Goal: Obtain resource: Download file/media

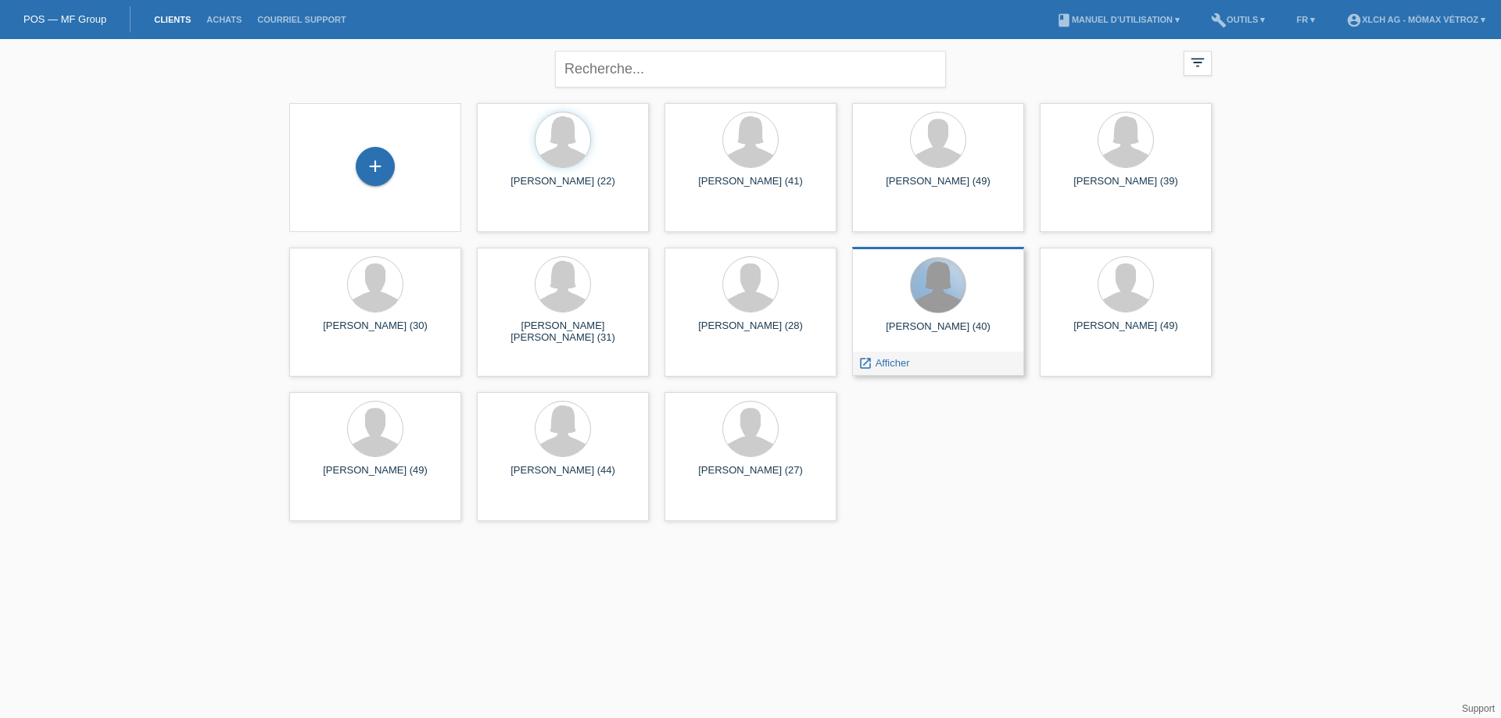
click at [925, 285] on div at bounding box center [938, 285] width 55 height 55
click at [917, 302] on div at bounding box center [938, 285] width 55 height 55
click at [883, 361] on span "Afficher" at bounding box center [893, 363] width 34 height 12
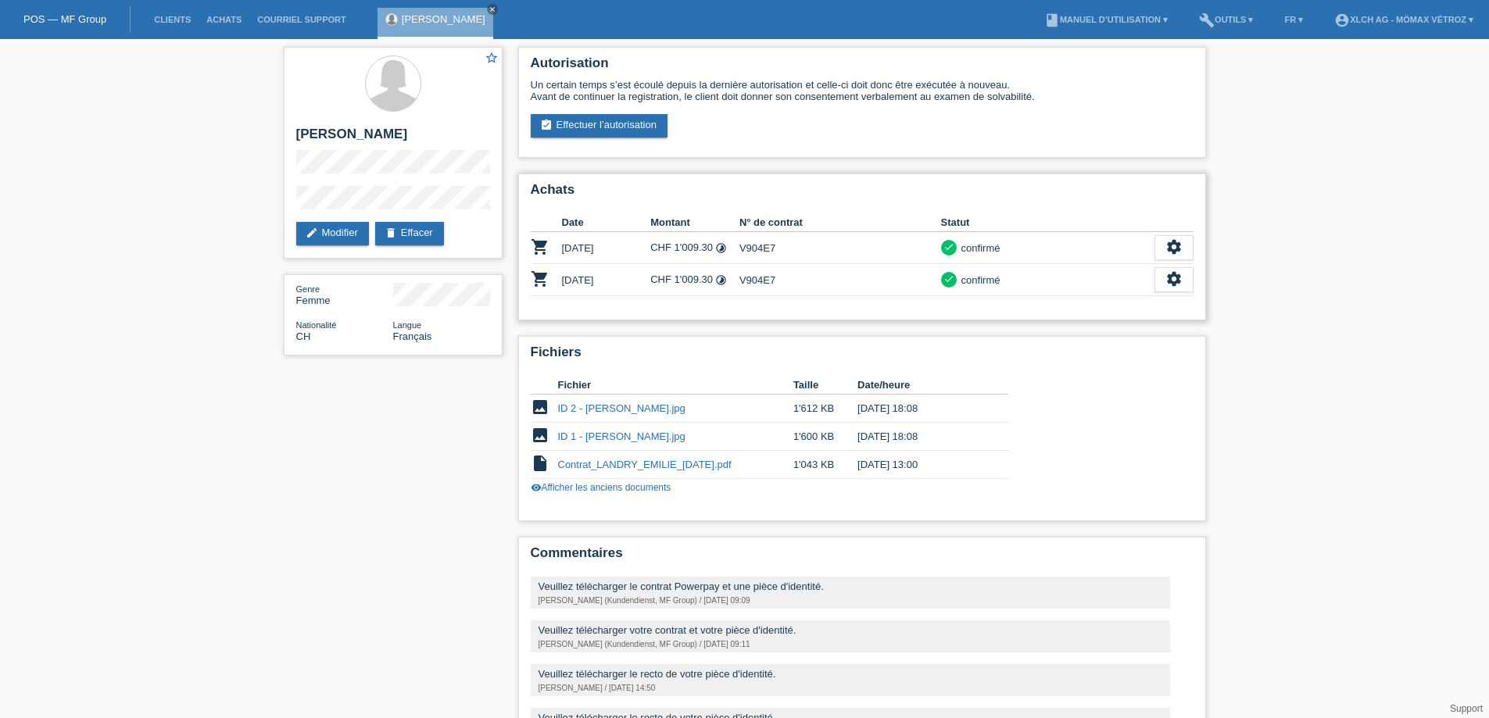
click at [951, 254] on div "check" at bounding box center [949, 248] width 16 height 16
click at [720, 281] on icon "timelapse" at bounding box center [721, 280] width 12 height 12
click at [733, 281] on td "CHF 1'009.30 timelapse" at bounding box center [694, 280] width 89 height 32
click at [722, 280] on icon "timelapse" at bounding box center [721, 280] width 12 height 12
click at [1166, 248] on icon "settings" at bounding box center [1174, 246] width 17 height 17
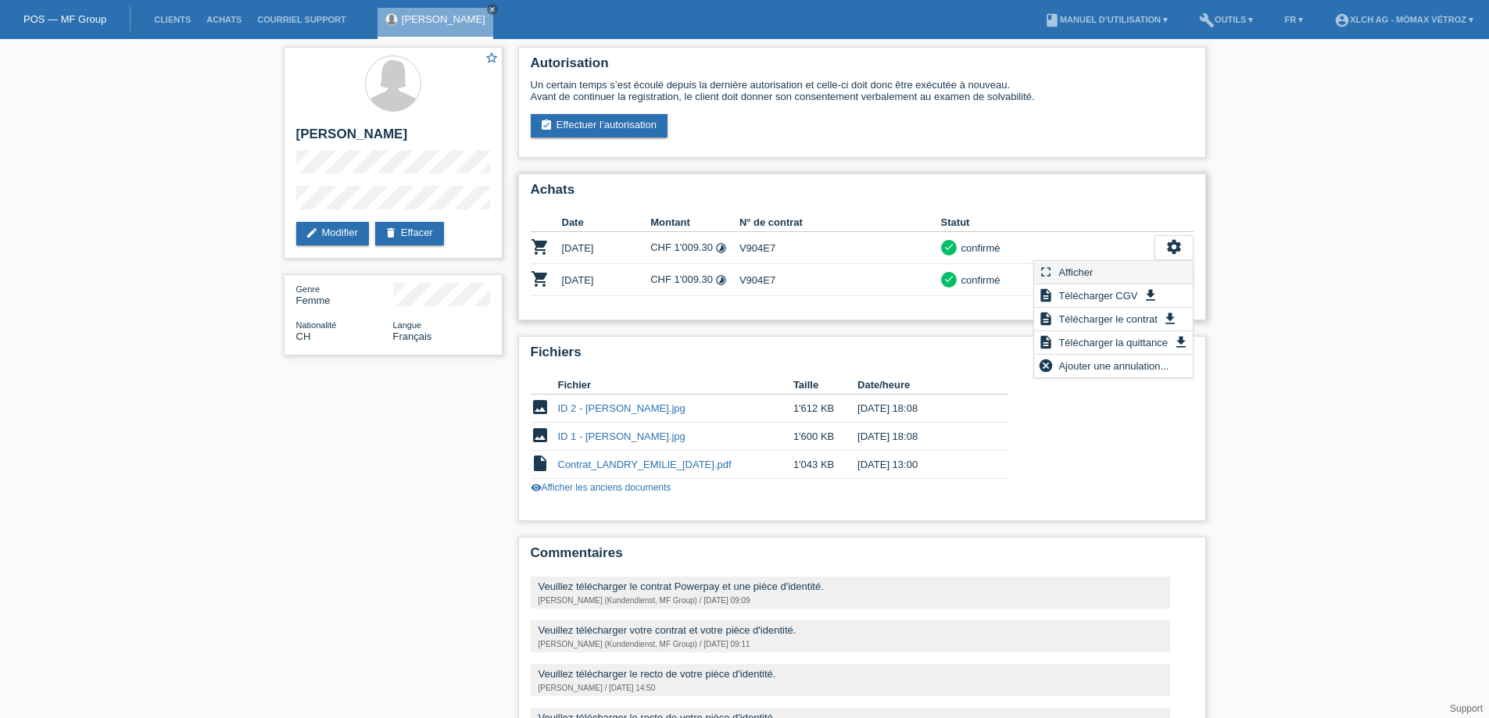
click at [1071, 267] on span "Afficher" at bounding box center [1075, 272] width 39 height 19
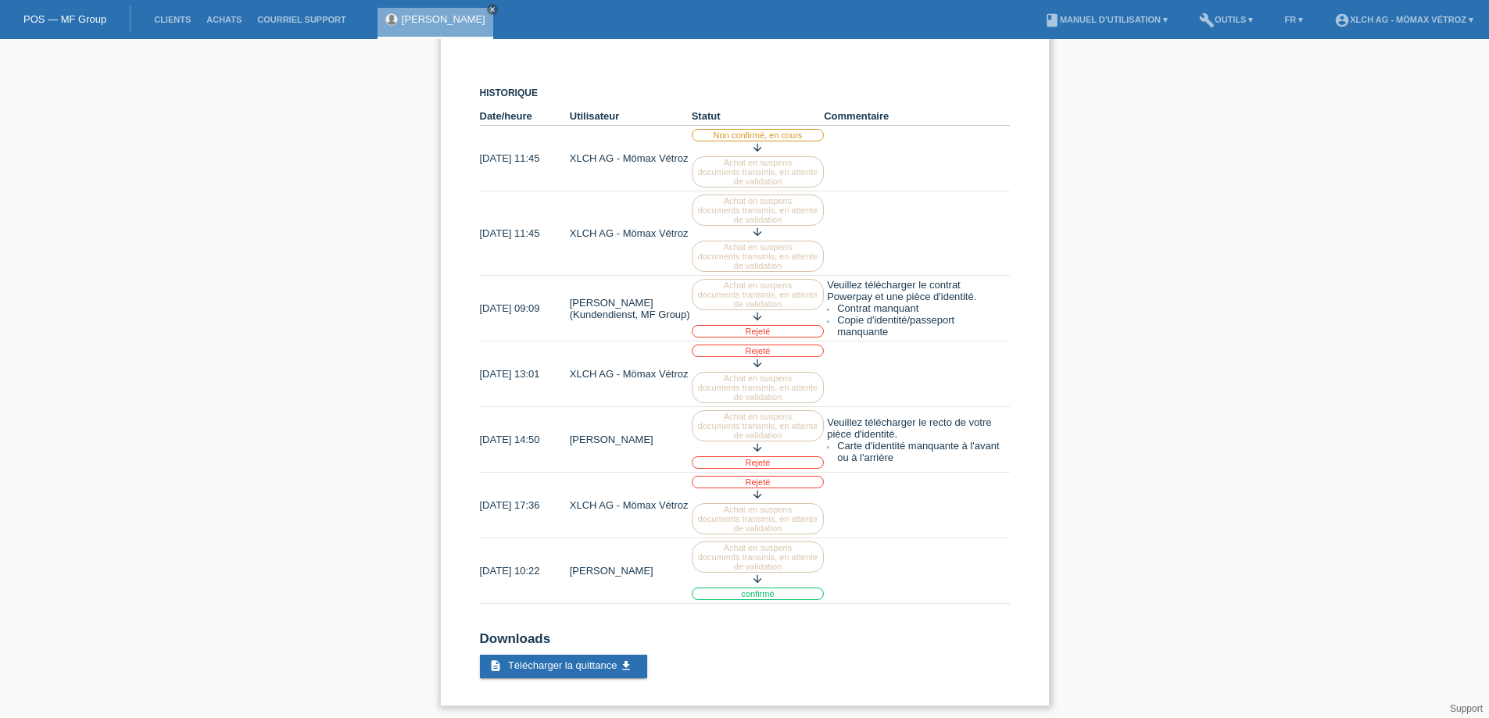
scroll to position [238, 0]
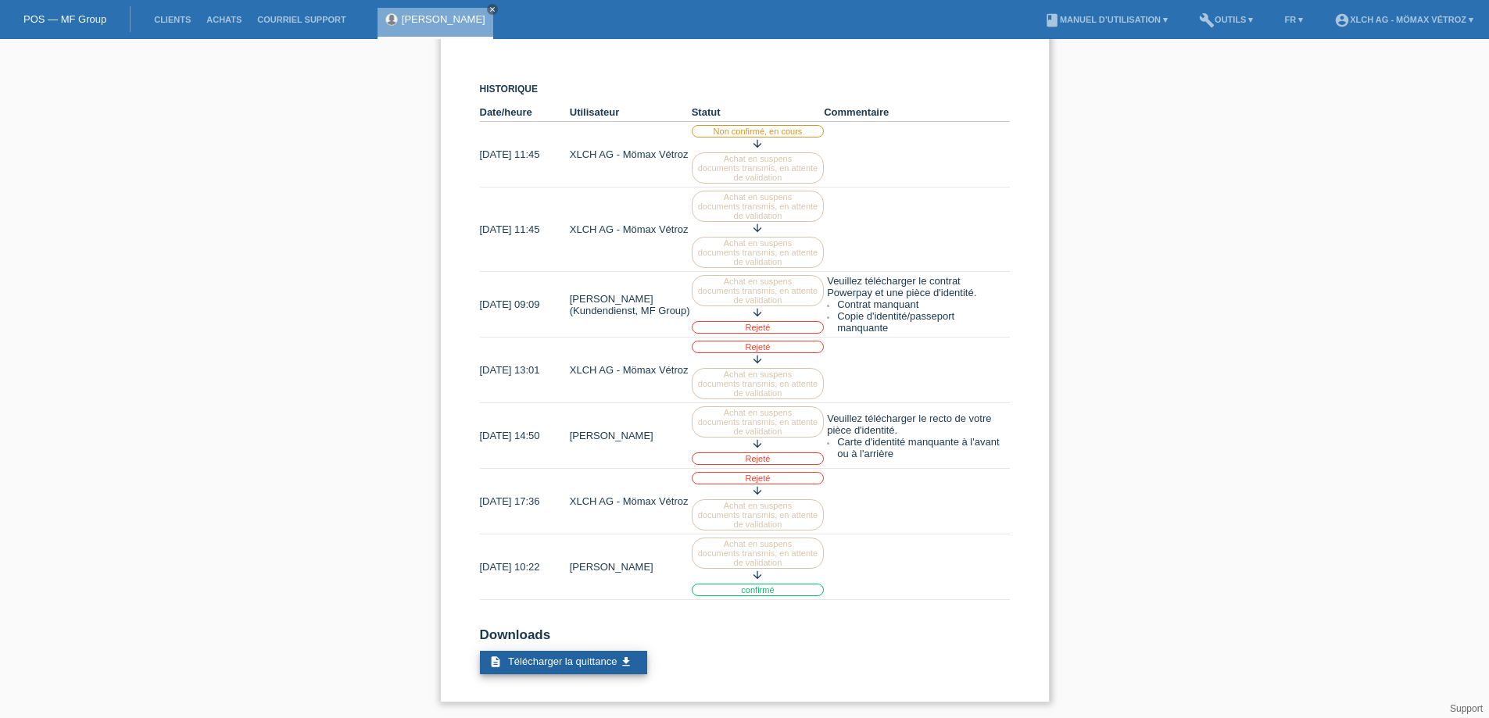
click at [579, 664] on span "Télécharger la quittance" at bounding box center [562, 662] width 109 height 12
